Goal: Task Accomplishment & Management: Complete application form

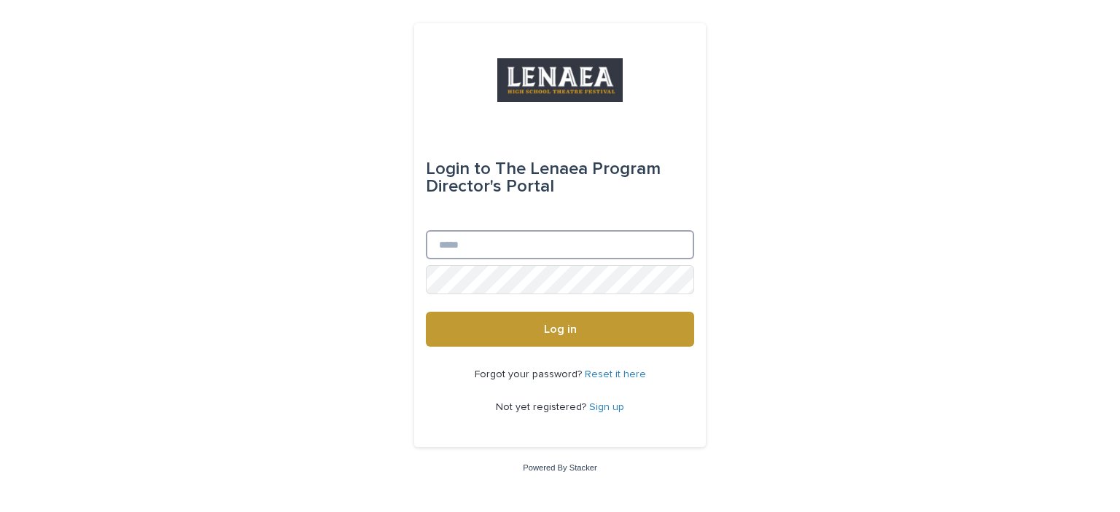
click at [620, 247] on input "Email" at bounding box center [560, 244] width 268 height 29
click at [609, 407] on link "Sign up" at bounding box center [606, 407] width 35 height 10
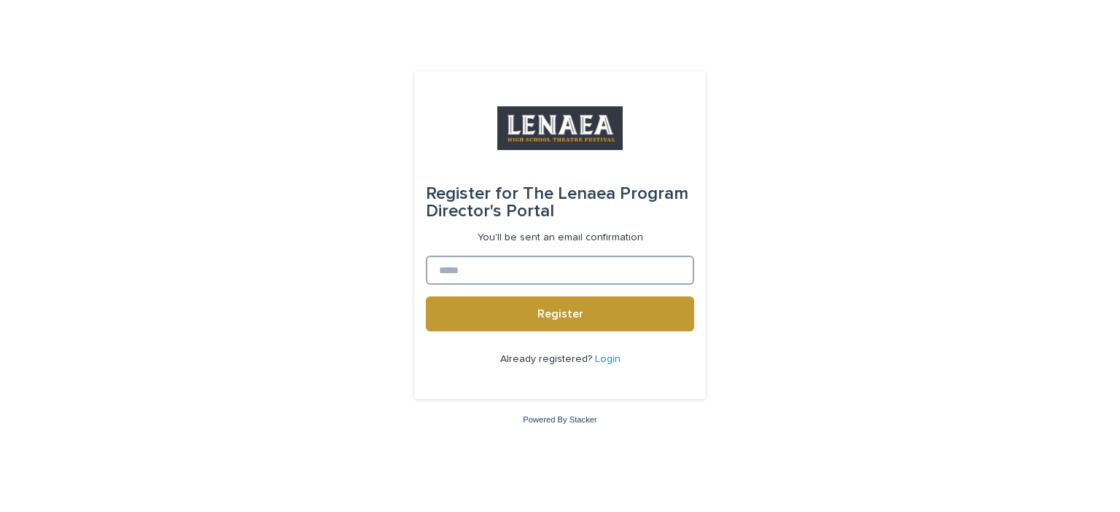
click at [518, 265] on input at bounding box center [560, 270] width 268 height 29
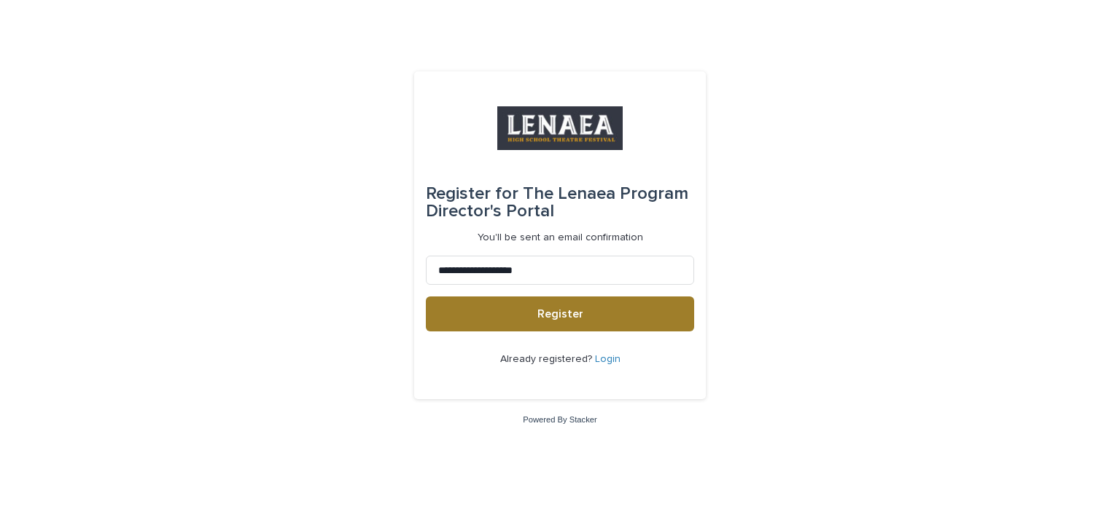
click at [598, 316] on button "Register" at bounding box center [560, 314] width 268 height 35
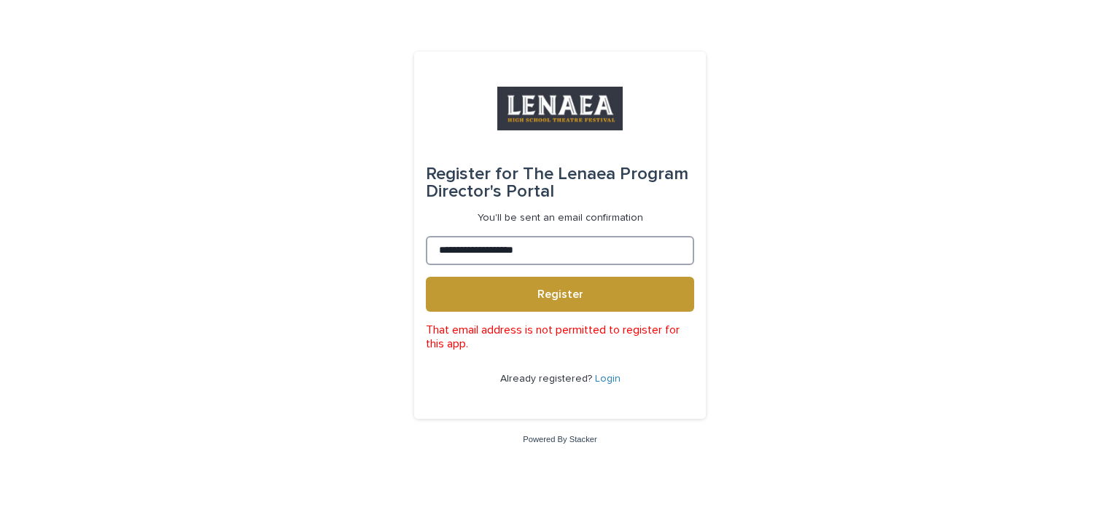
drag, startPoint x: 556, startPoint y: 253, endPoint x: 356, endPoint y: 247, distance: 200.6
click at [356, 247] on div "**********" at bounding box center [560, 256] width 1120 height 512
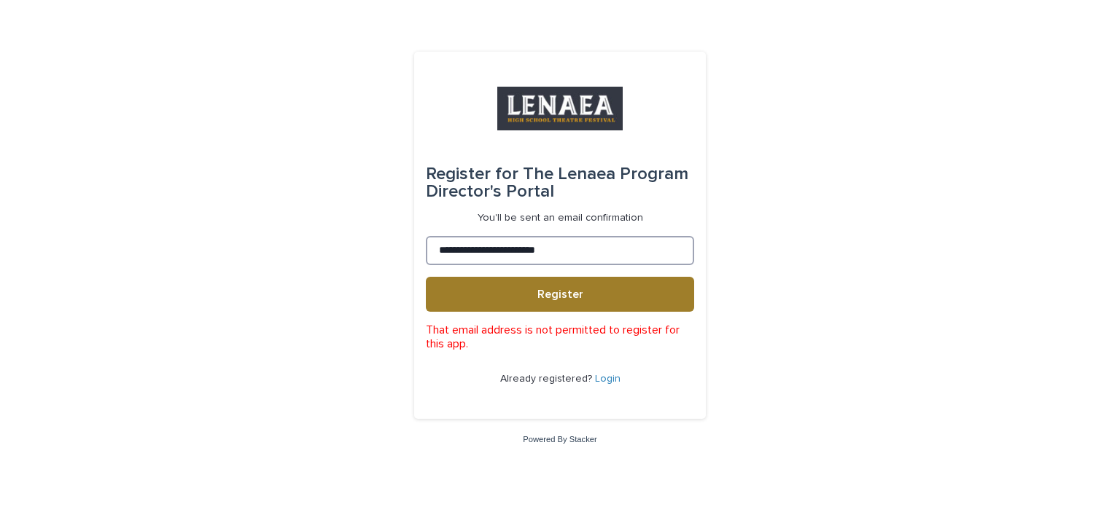
type input "**********"
click at [585, 291] on button "Register" at bounding box center [560, 294] width 268 height 35
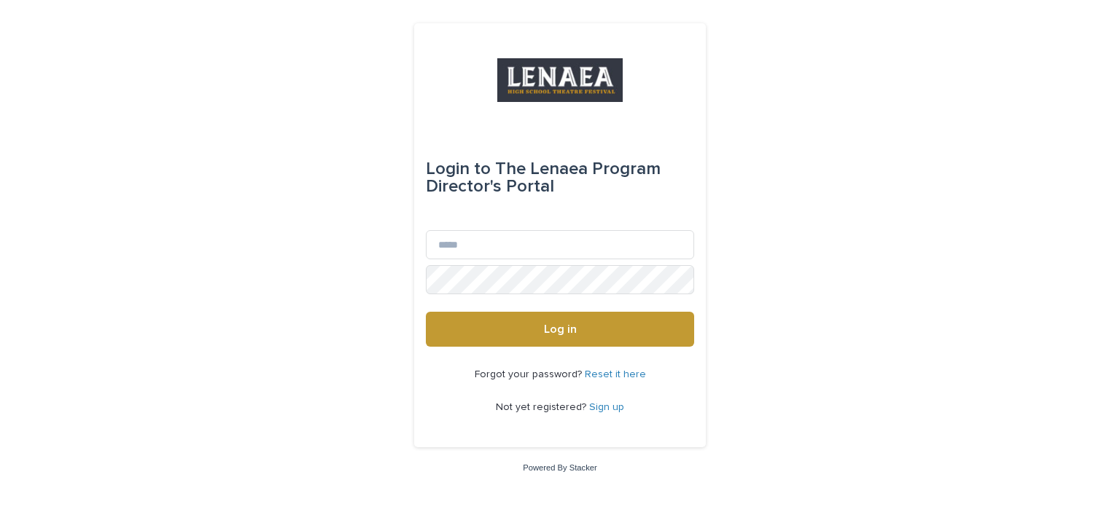
click at [612, 407] on link "Sign up" at bounding box center [606, 407] width 35 height 10
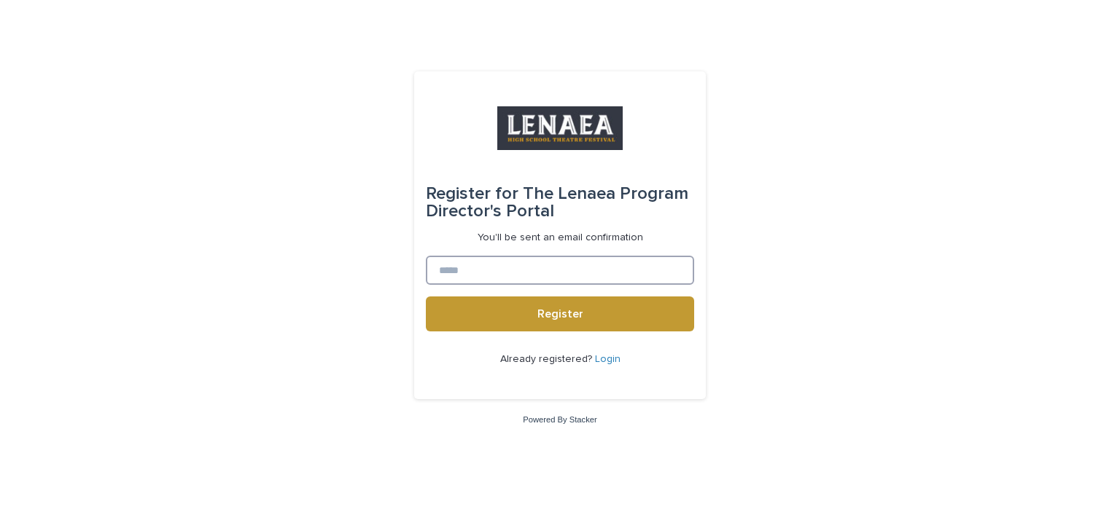
click at [533, 263] on input at bounding box center [560, 270] width 268 height 29
click at [426, 297] on button "Register" at bounding box center [560, 314] width 268 height 35
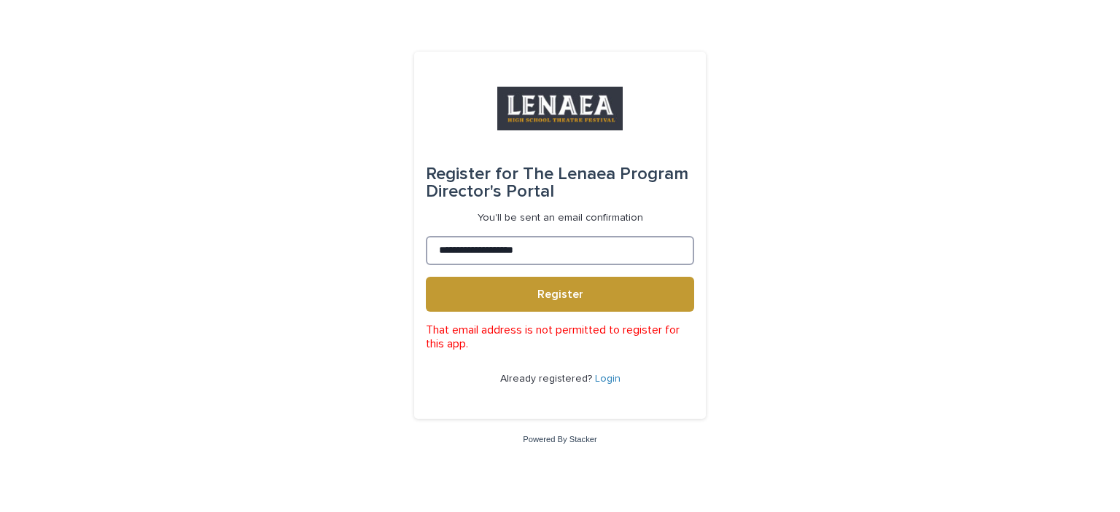
drag, startPoint x: 530, startPoint y: 263, endPoint x: 265, endPoint y: 291, distance: 266.1
click at [265, 291] on div "**********" at bounding box center [560, 256] width 1120 height 512
click at [426, 277] on button "Register" at bounding box center [560, 294] width 268 height 35
type input "*"
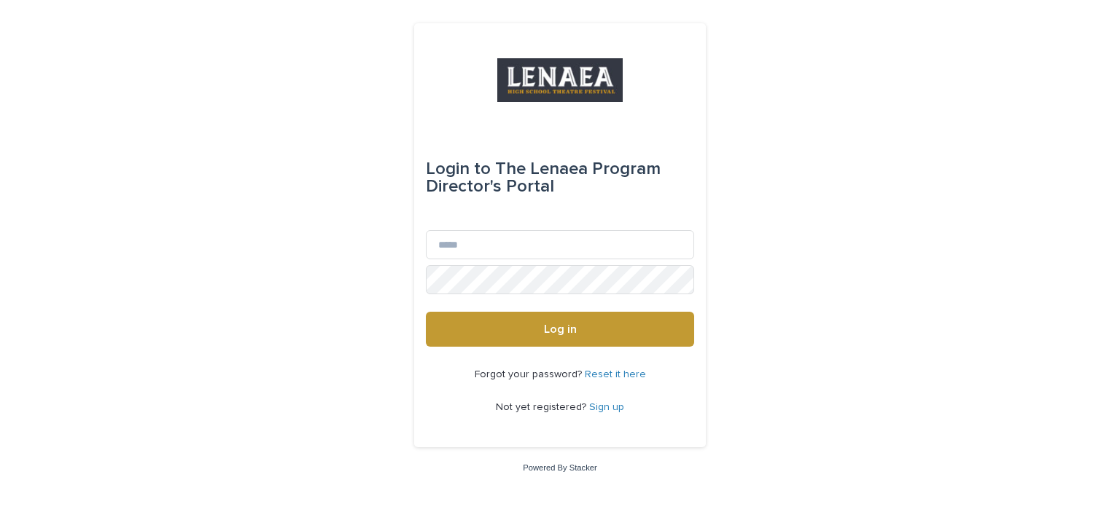
click at [598, 377] on link "Reset it here" at bounding box center [615, 375] width 61 height 10
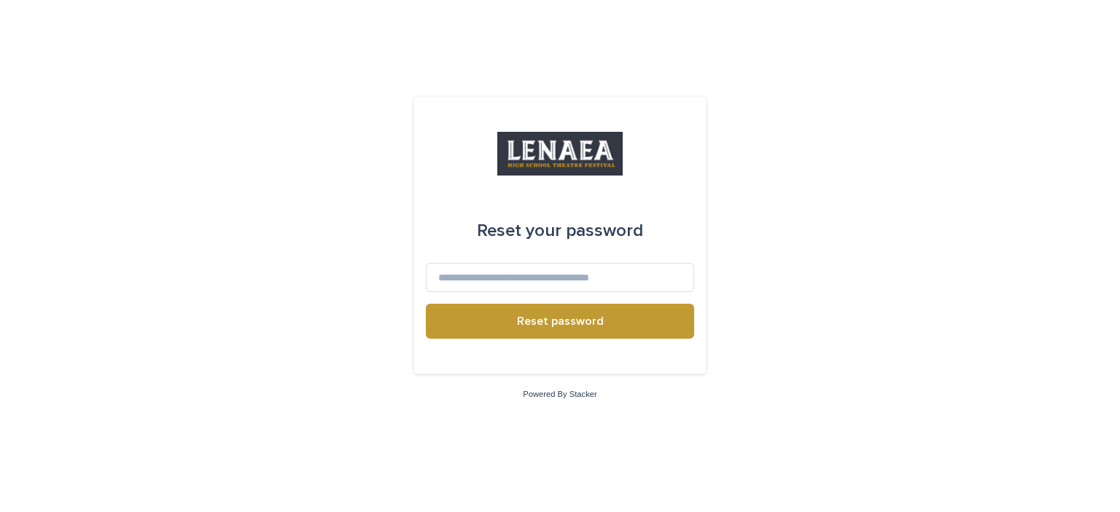
click at [549, 258] on form "Reset your password Reset password" at bounding box center [560, 280] width 268 height 163
click at [552, 282] on input at bounding box center [560, 277] width 268 height 29
type input "**********"
click at [426, 304] on button "Reset password" at bounding box center [560, 321] width 268 height 35
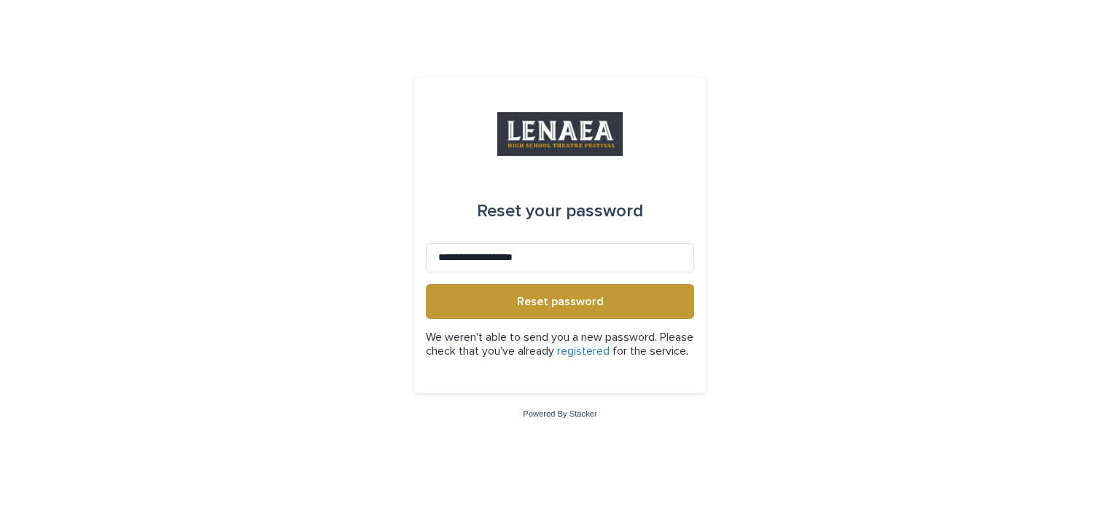
click at [609, 346] on link "registered" at bounding box center [583, 352] width 52 height 12
